Goal: Communication & Community: Answer question/provide support

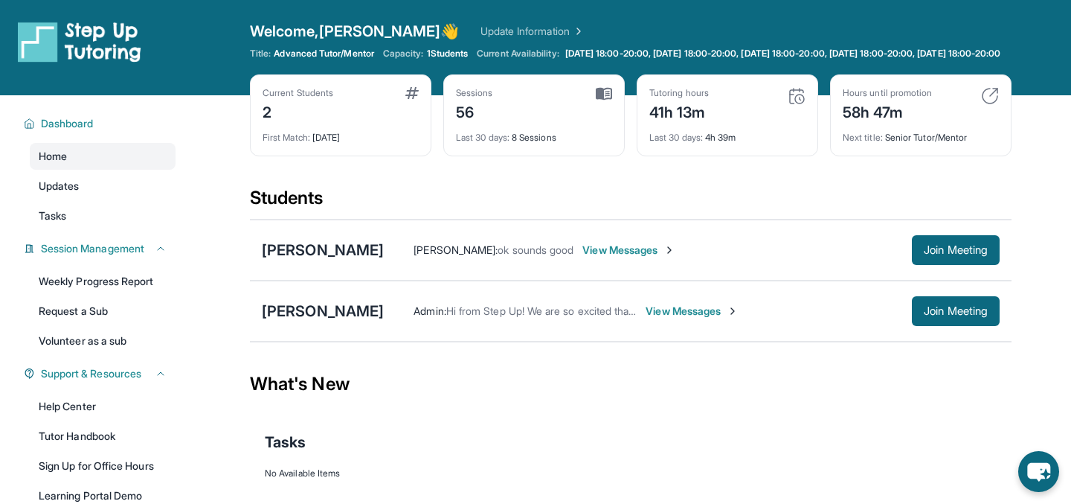
click at [676, 318] on span "View Messages" at bounding box center [692, 310] width 93 height 15
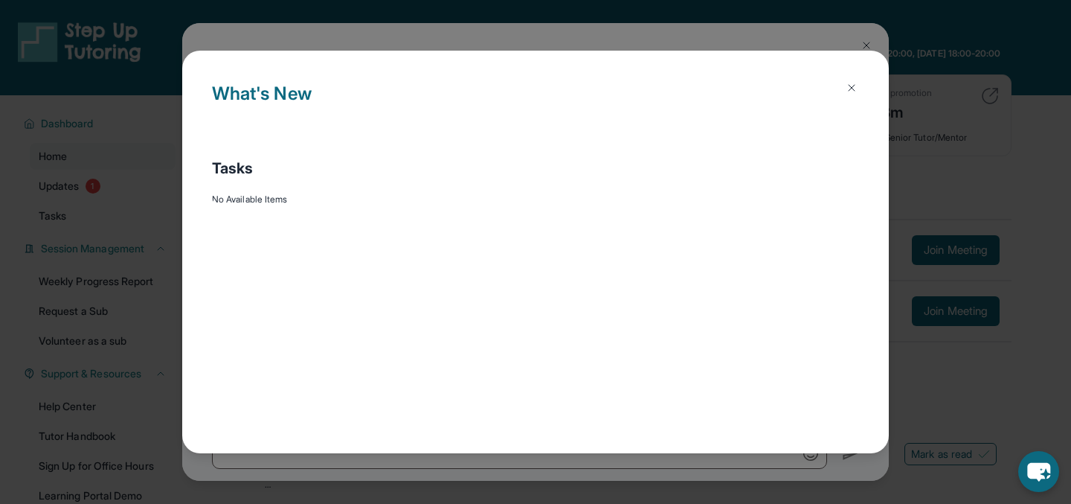
scroll to position [151, 0]
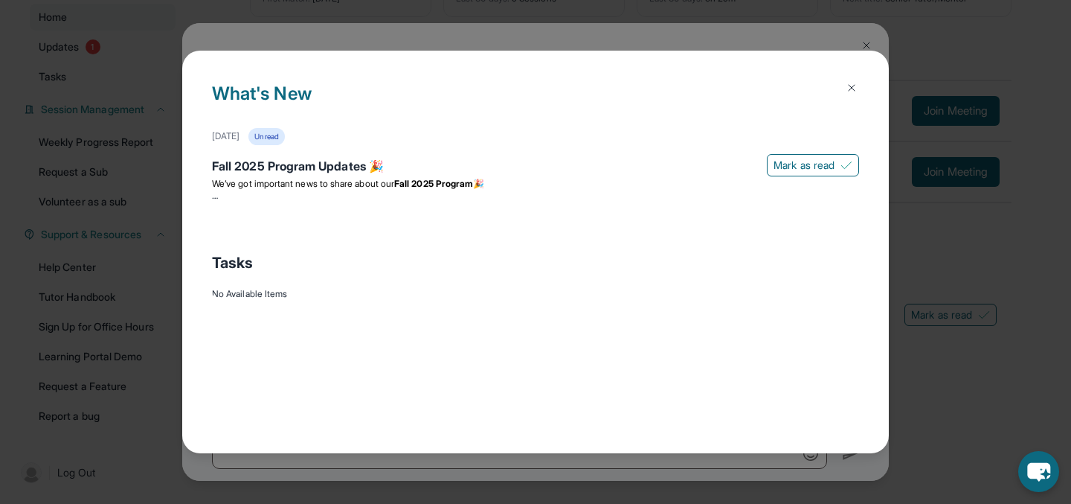
click at [852, 86] on img at bounding box center [852, 88] width 12 height 12
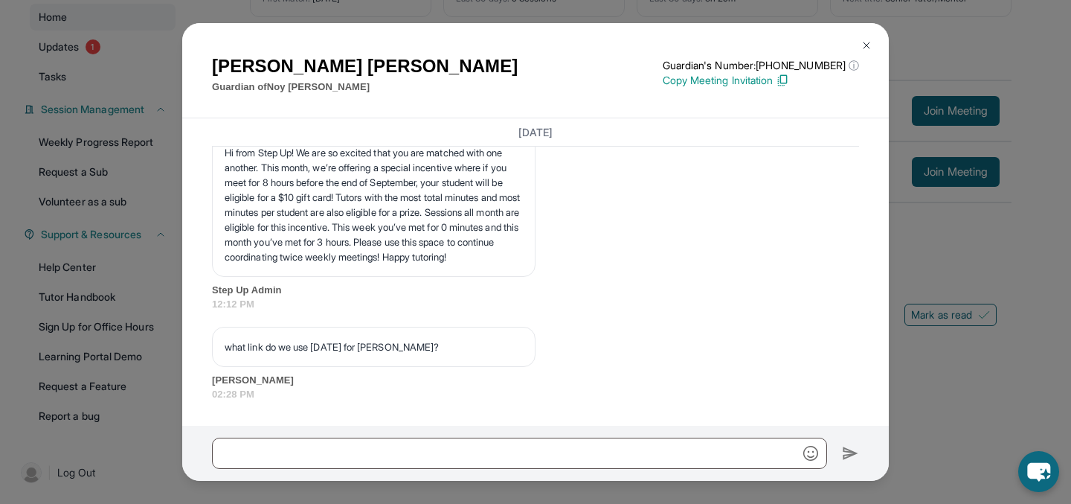
click at [873, 41] on button at bounding box center [867, 45] width 30 height 30
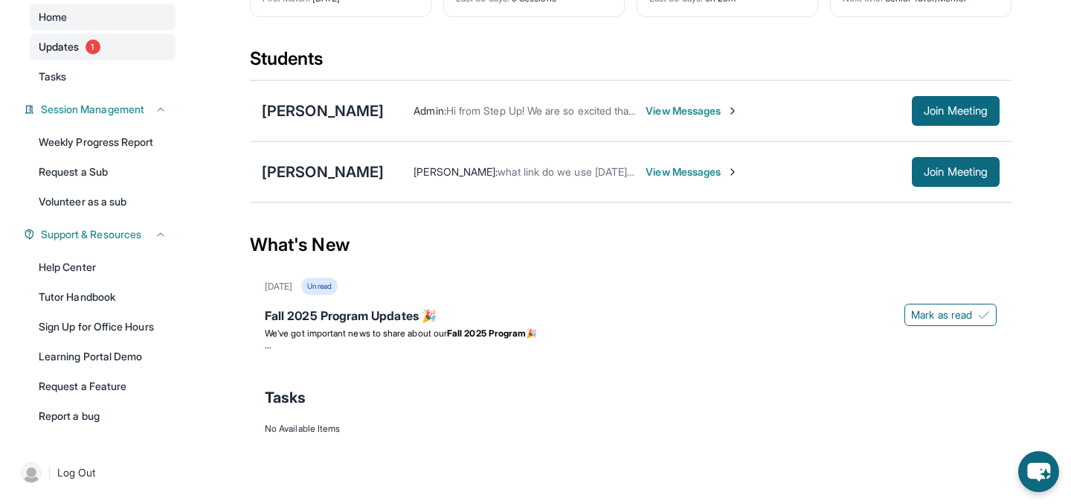
click at [80, 50] on span "Updates" at bounding box center [59, 46] width 41 height 15
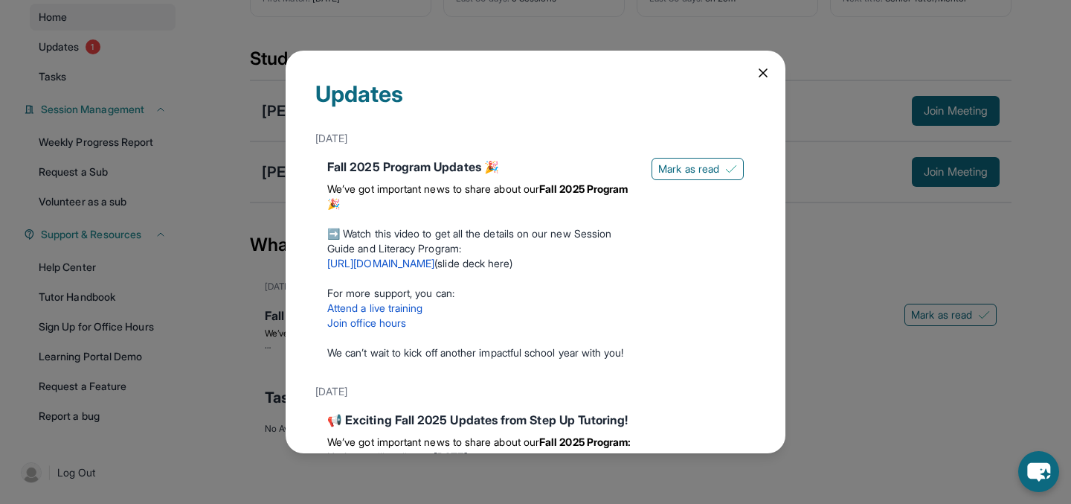
scroll to position [1, 0]
click at [763, 75] on icon at bounding box center [763, 72] width 15 height 15
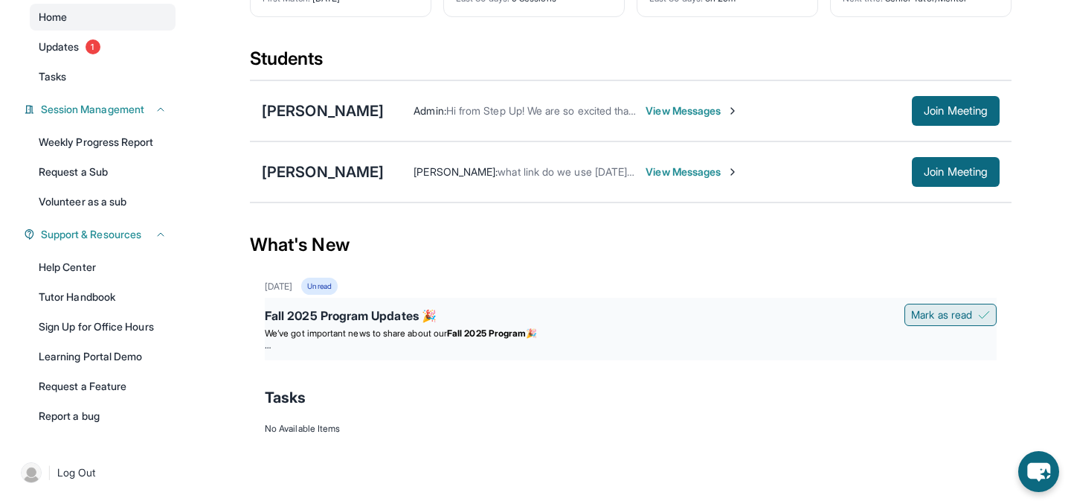
click at [947, 309] on span "Mark as read" at bounding box center [941, 314] width 61 height 15
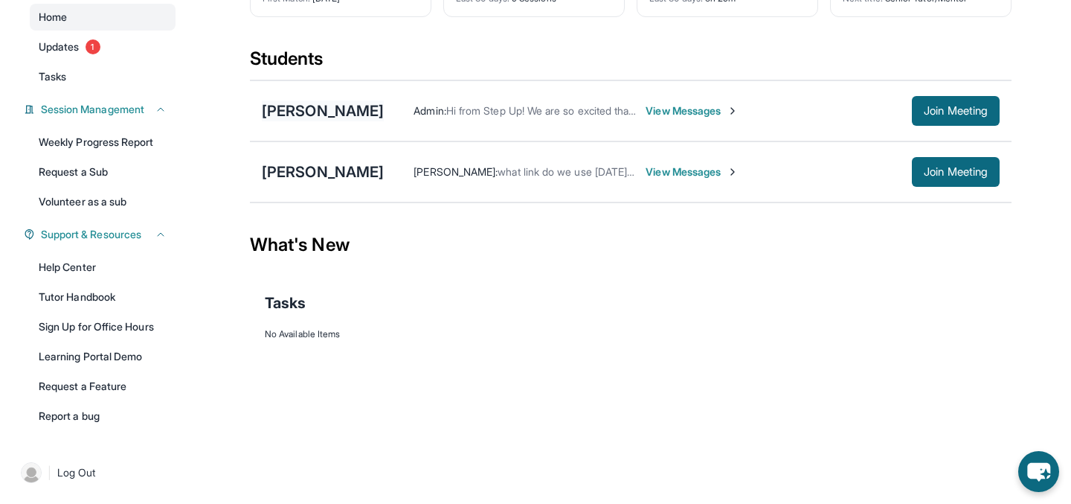
click at [319, 113] on div "[PERSON_NAME]" at bounding box center [323, 110] width 122 height 21
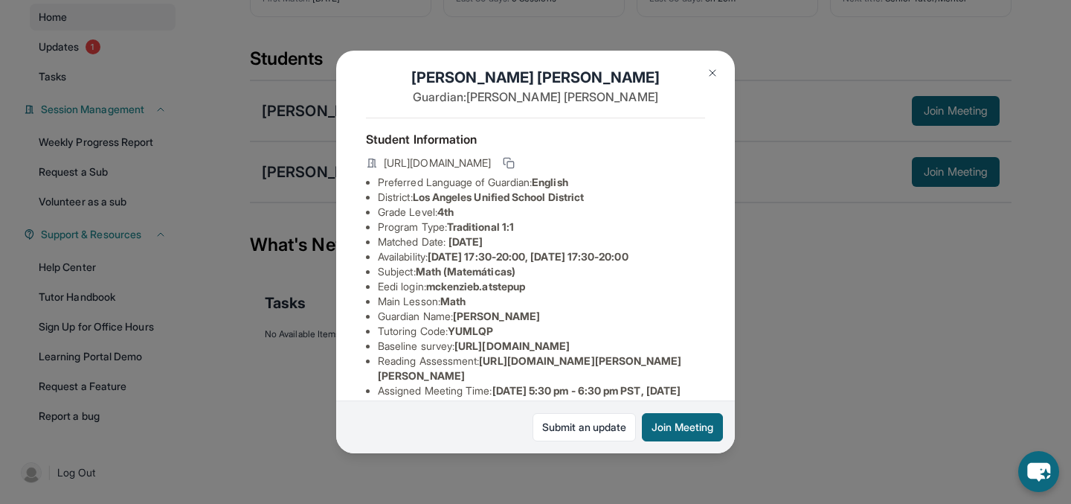
scroll to position [0, 0]
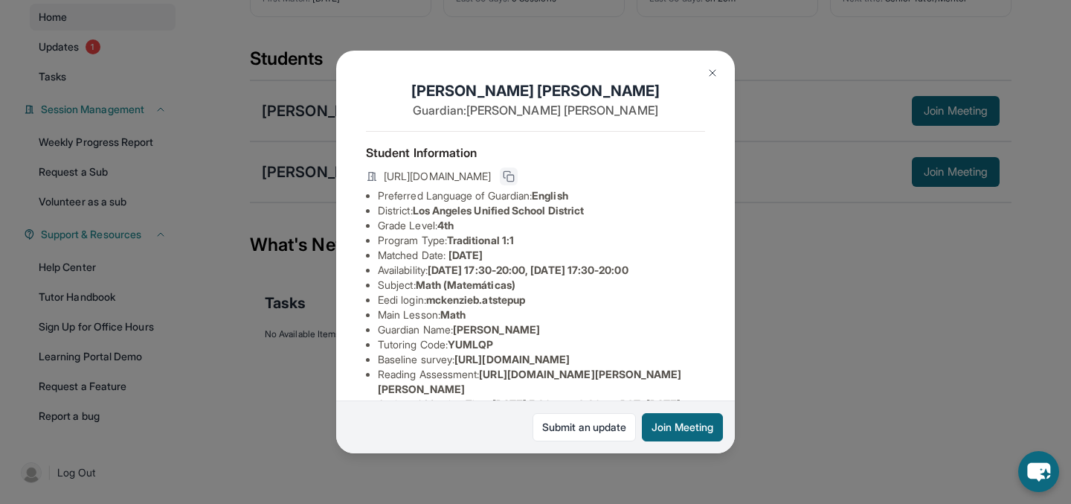
click at [515, 178] on icon at bounding box center [509, 176] width 12 height 12
click at [715, 71] on img at bounding box center [713, 73] width 12 height 12
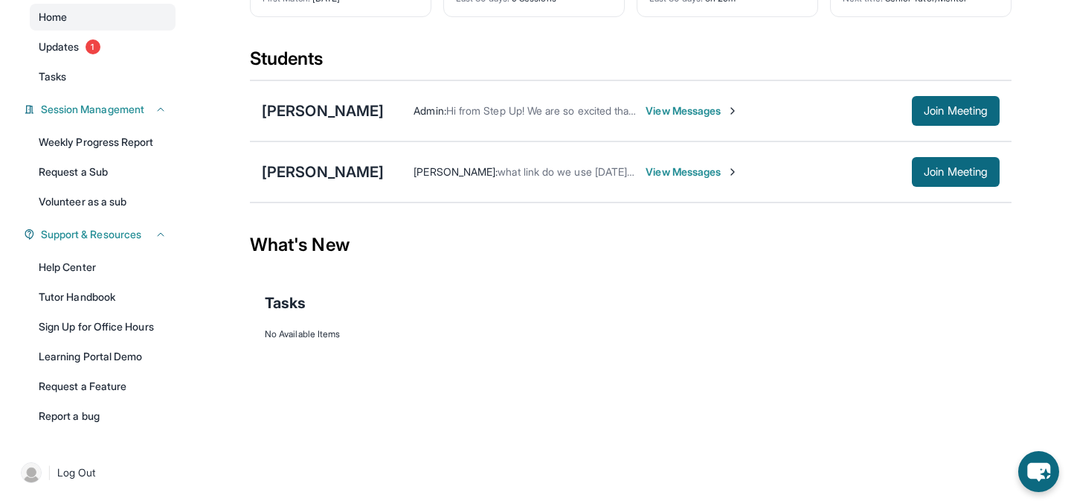
click at [721, 112] on span "View Messages" at bounding box center [692, 110] width 93 height 15
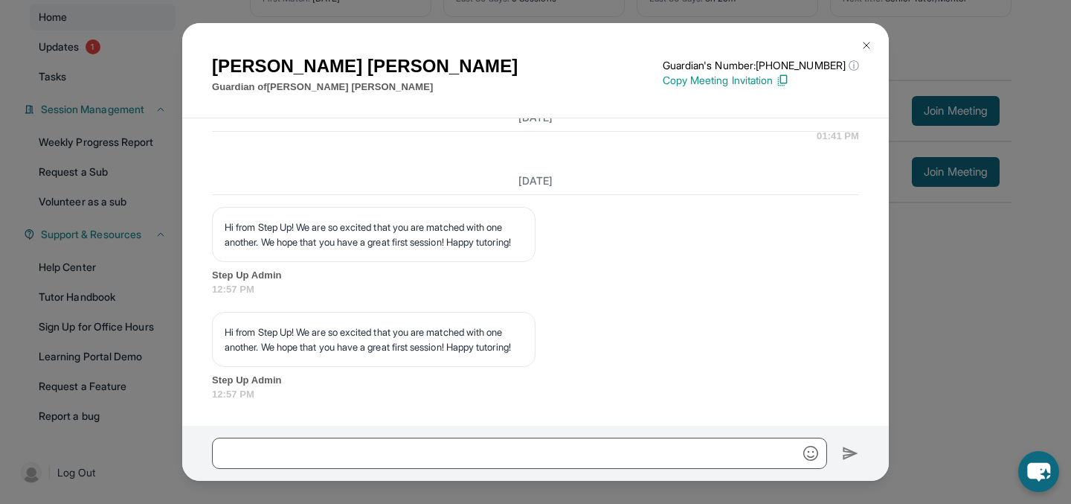
scroll to position [1701, 0]
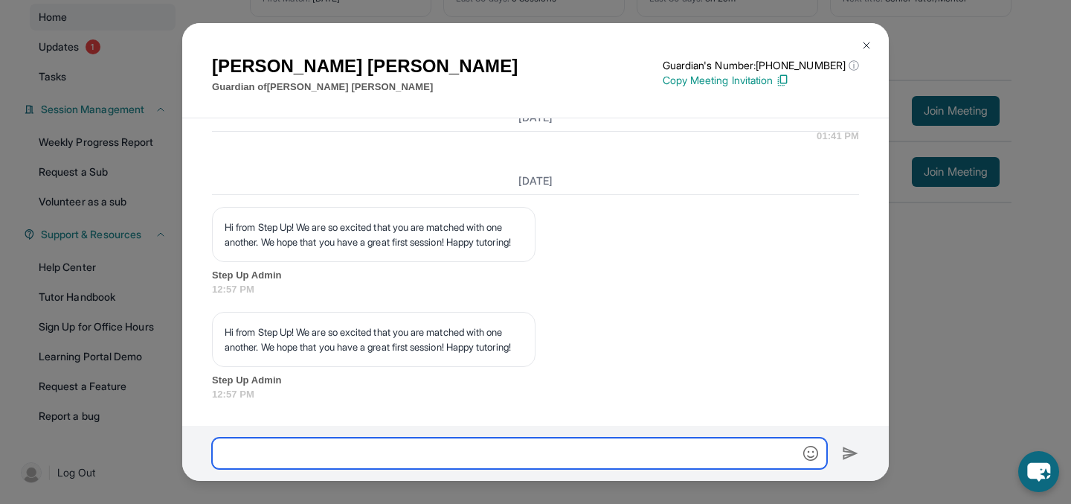
click at [330, 443] on input "text" at bounding box center [519, 452] width 615 height 31
type input "**********"
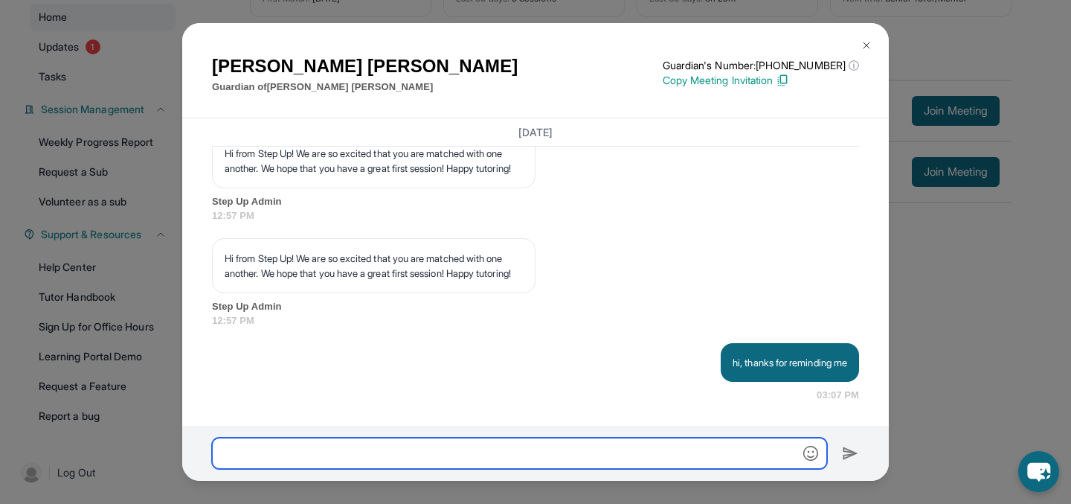
scroll to position [1775, 0]
paste input "**********"
type input "**********"
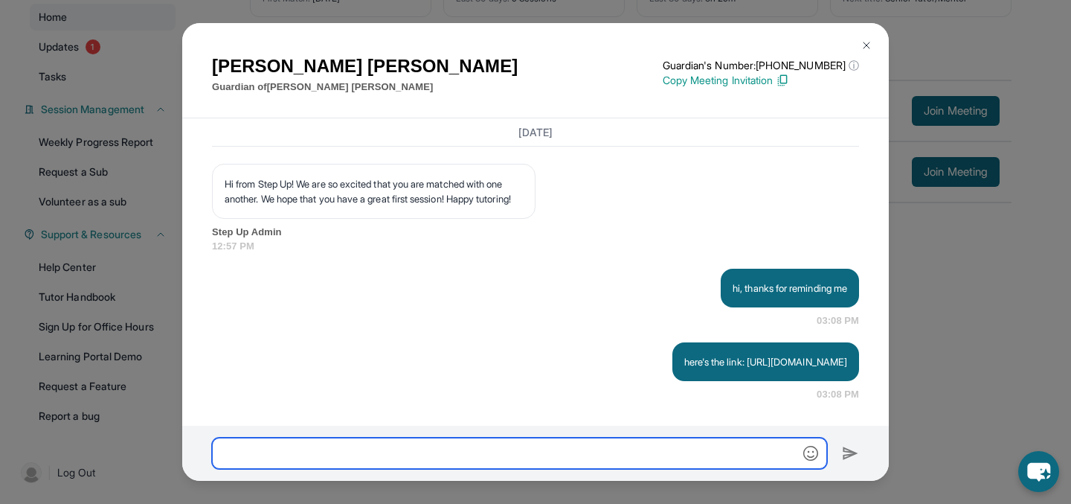
scroll to position [1864, 0]
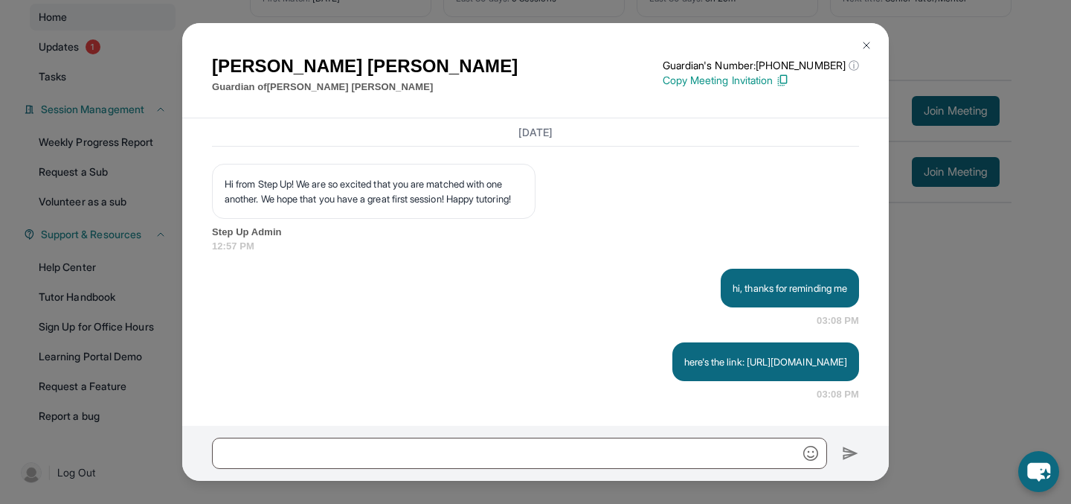
click at [871, 40] on img at bounding box center [867, 45] width 12 height 12
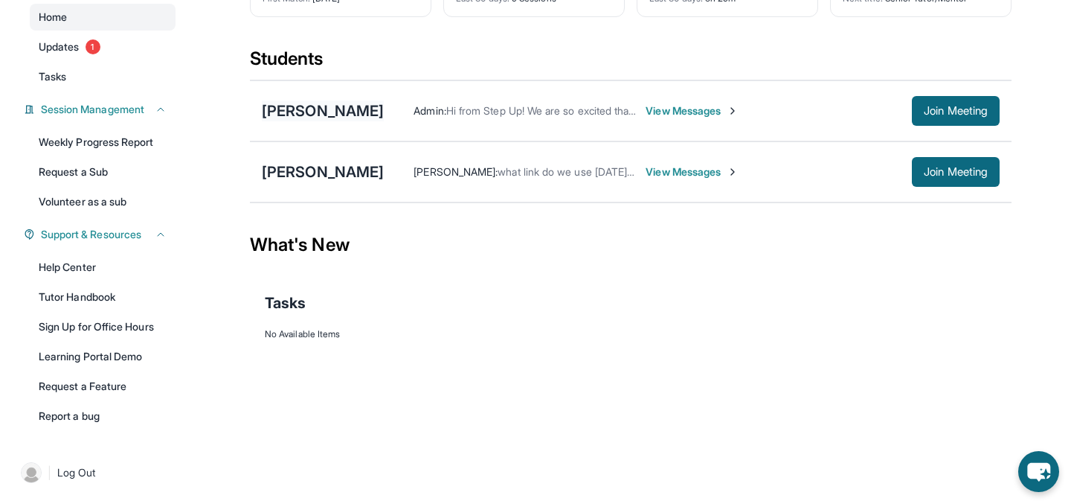
click at [354, 106] on div "[PERSON_NAME]" at bounding box center [323, 110] width 122 height 21
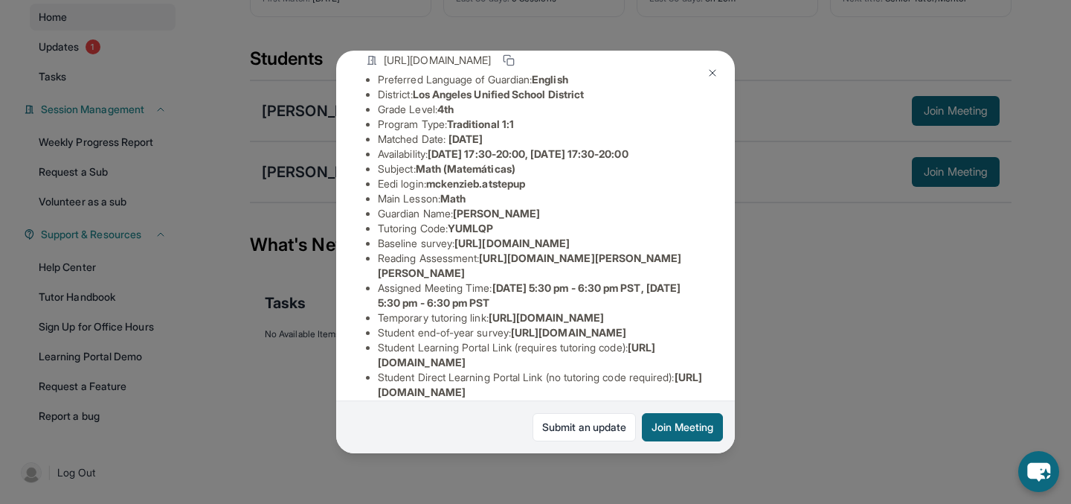
scroll to position [0, 0]
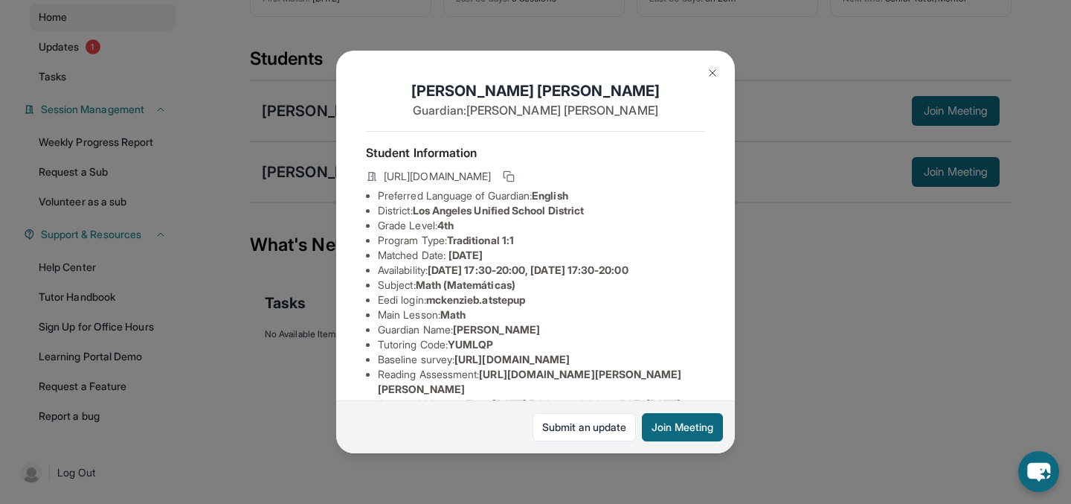
click at [475, 344] on span "YUMLQP" at bounding box center [470, 344] width 45 height 13
click at [491, 179] on span "[URL][DOMAIN_NAME]" at bounding box center [437, 176] width 107 height 15
click at [832, 288] on div "[PERSON_NAME] Guardian: [PERSON_NAME] Student Information [URL][DOMAIN_NAME] Pr…" at bounding box center [535, 252] width 1071 height 504
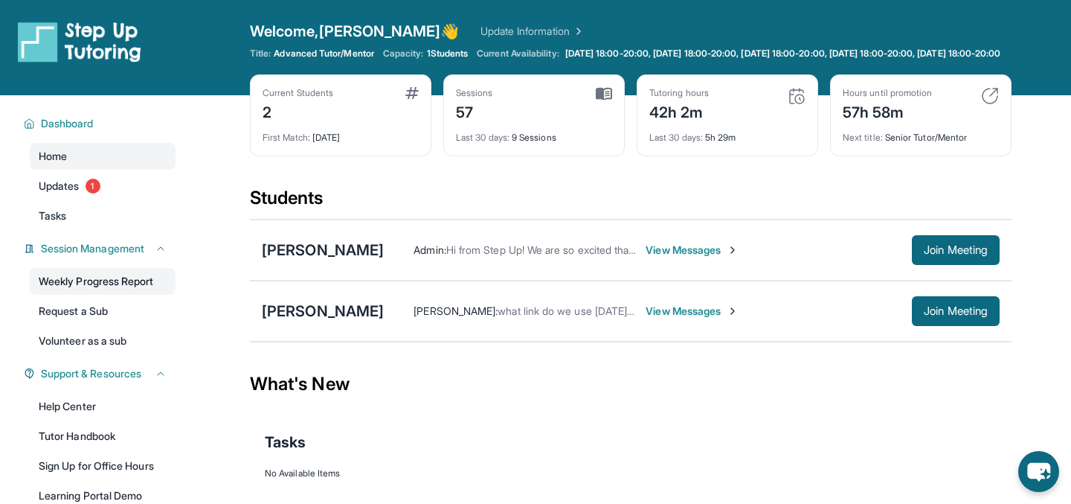
scroll to position [129, 0]
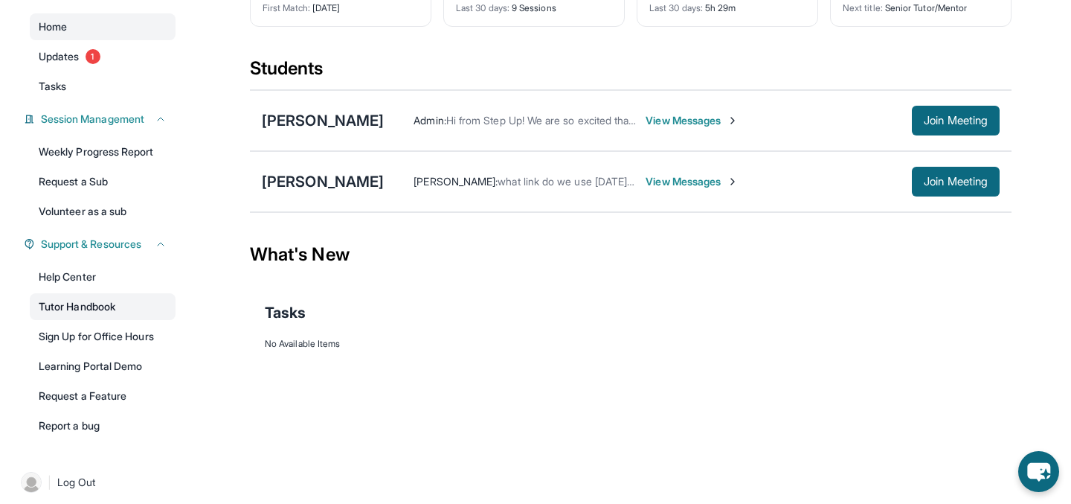
click at [93, 318] on link "Tutor Handbook" at bounding box center [103, 306] width 146 height 27
click at [950, 125] on span "Join Meeting" at bounding box center [956, 120] width 64 height 9
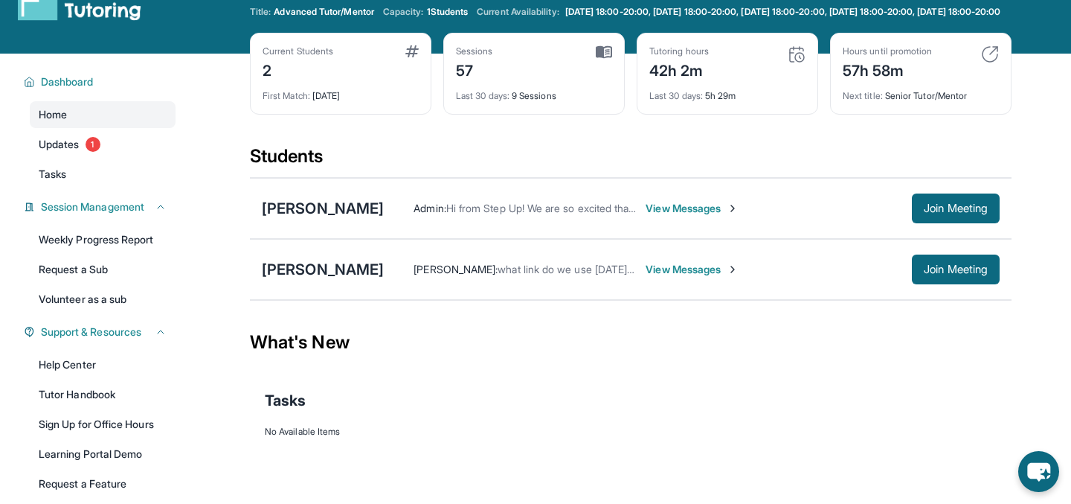
scroll to position [0, 0]
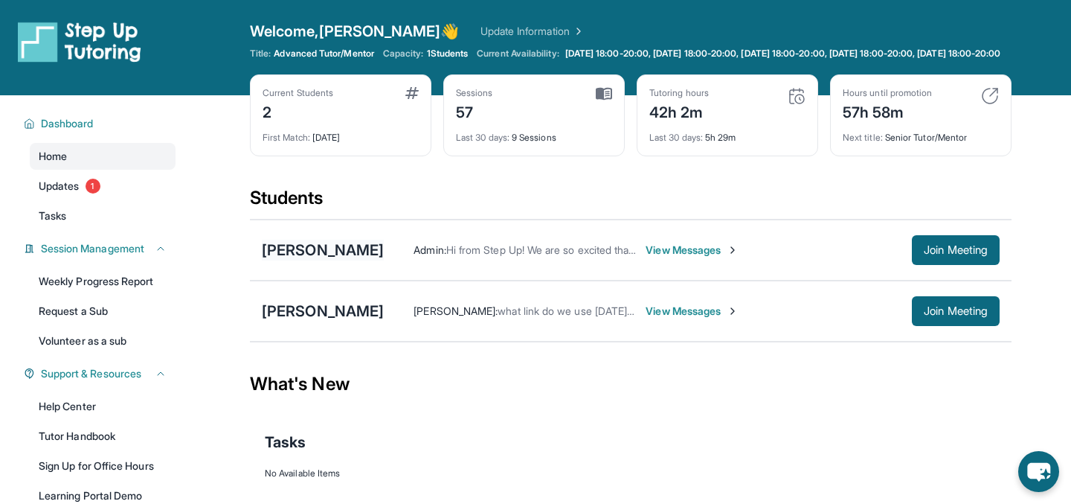
click at [357, 260] on div "[PERSON_NAME]" at bounding box center [323, 250] width 122 height 21
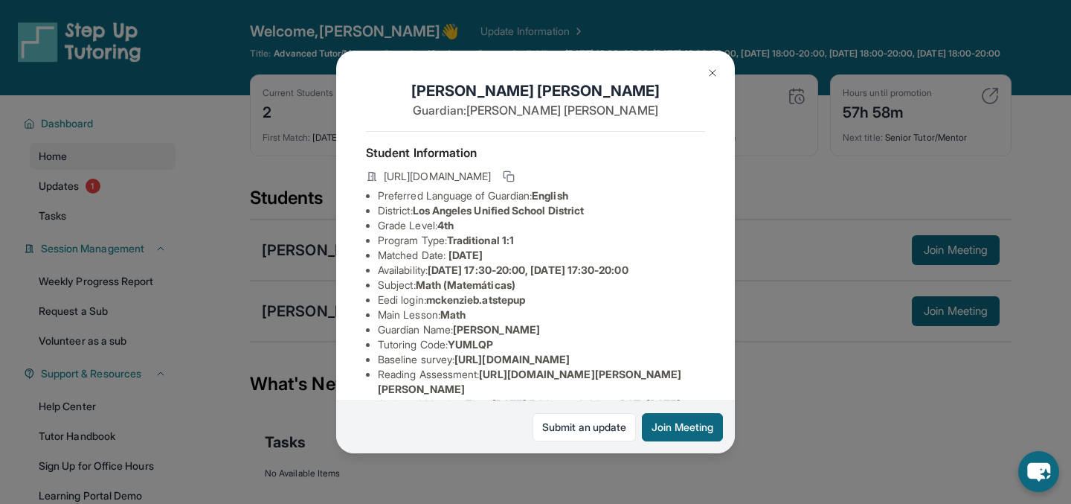
scroll to position [282, 0]
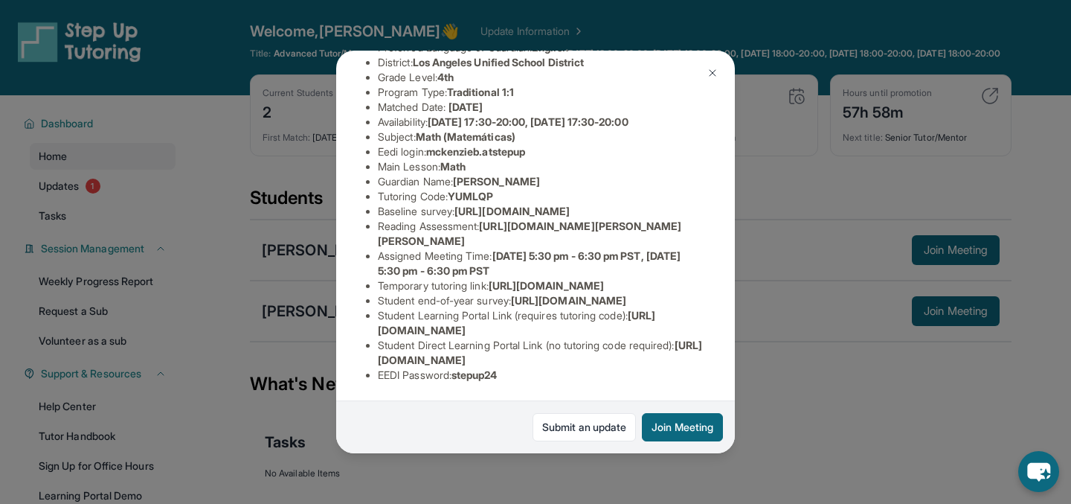
click at [787, 423] on div "[PERSON_NAME] Guardian: [PERSON_NAME] Student Information [URL][DOMAIN_NAME] Pr…" at bounding box center [535, 252] width 1071 height 504
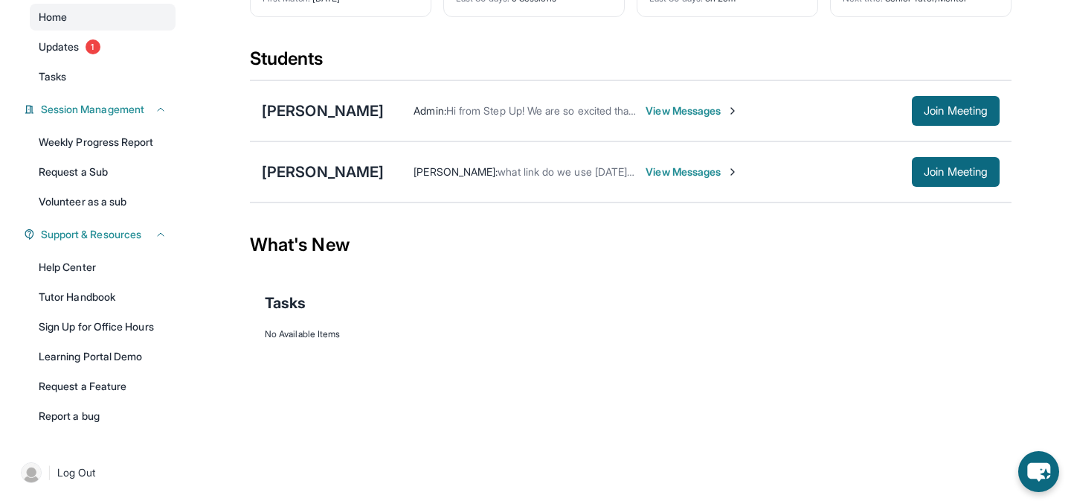
scroll to position [0, 0]
